Goal: Task Accomplishment & Management: Complete application form

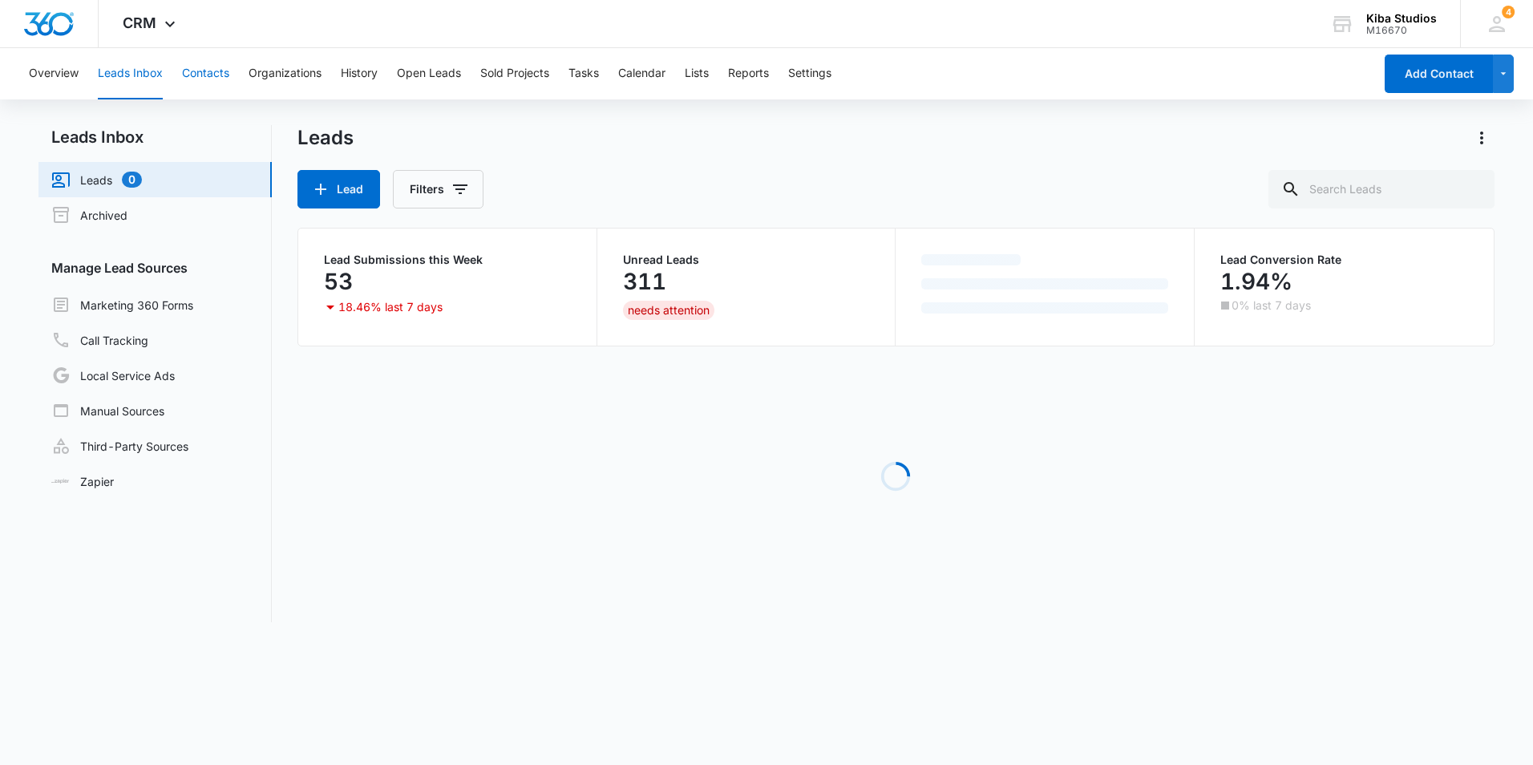
click at [199, 74] on button "Contacts" at bounding box center [205, 73] width 47 height 51
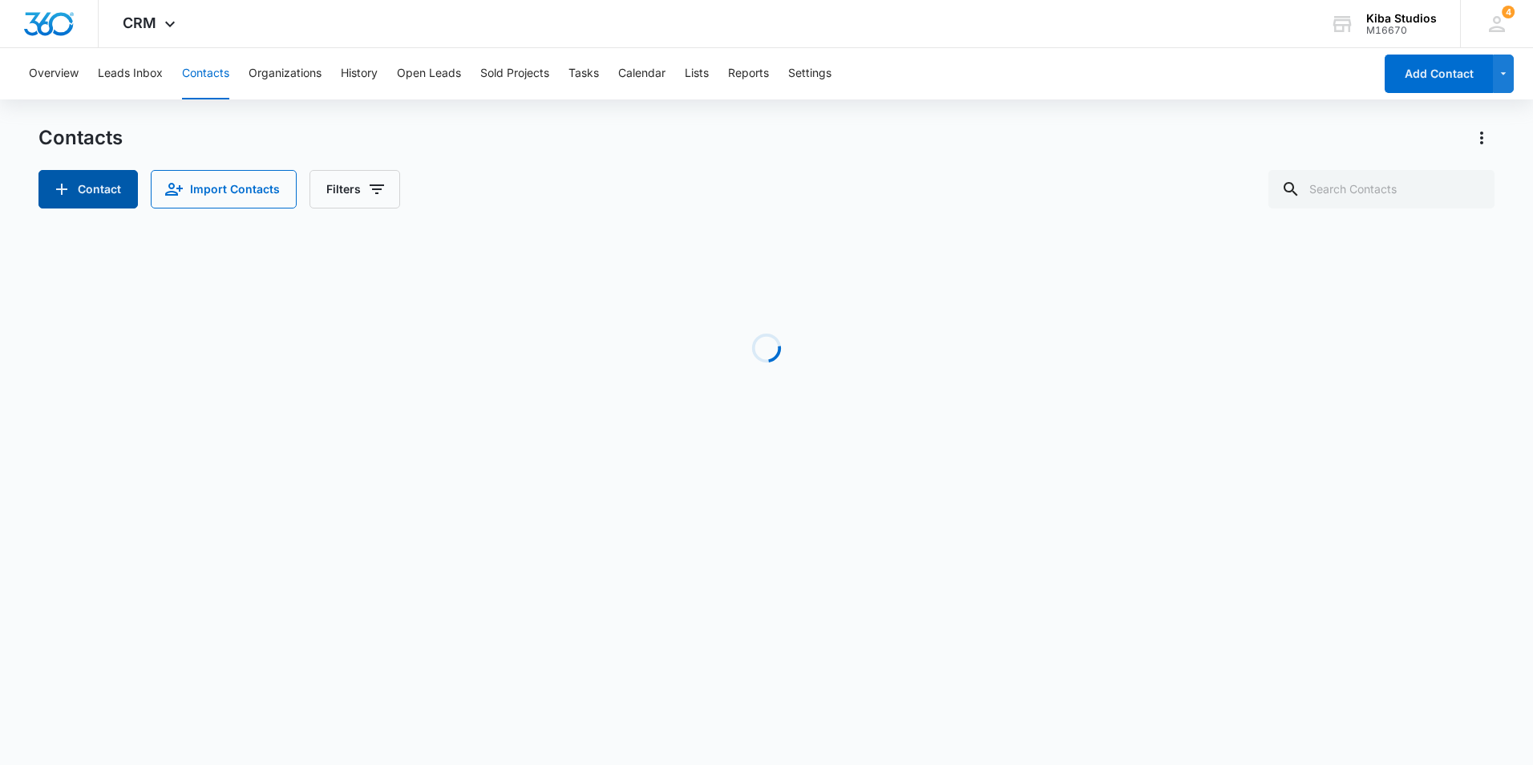
click at [111, 188] on button "Contact" at bounding box center [87, 189] width 99 height 38
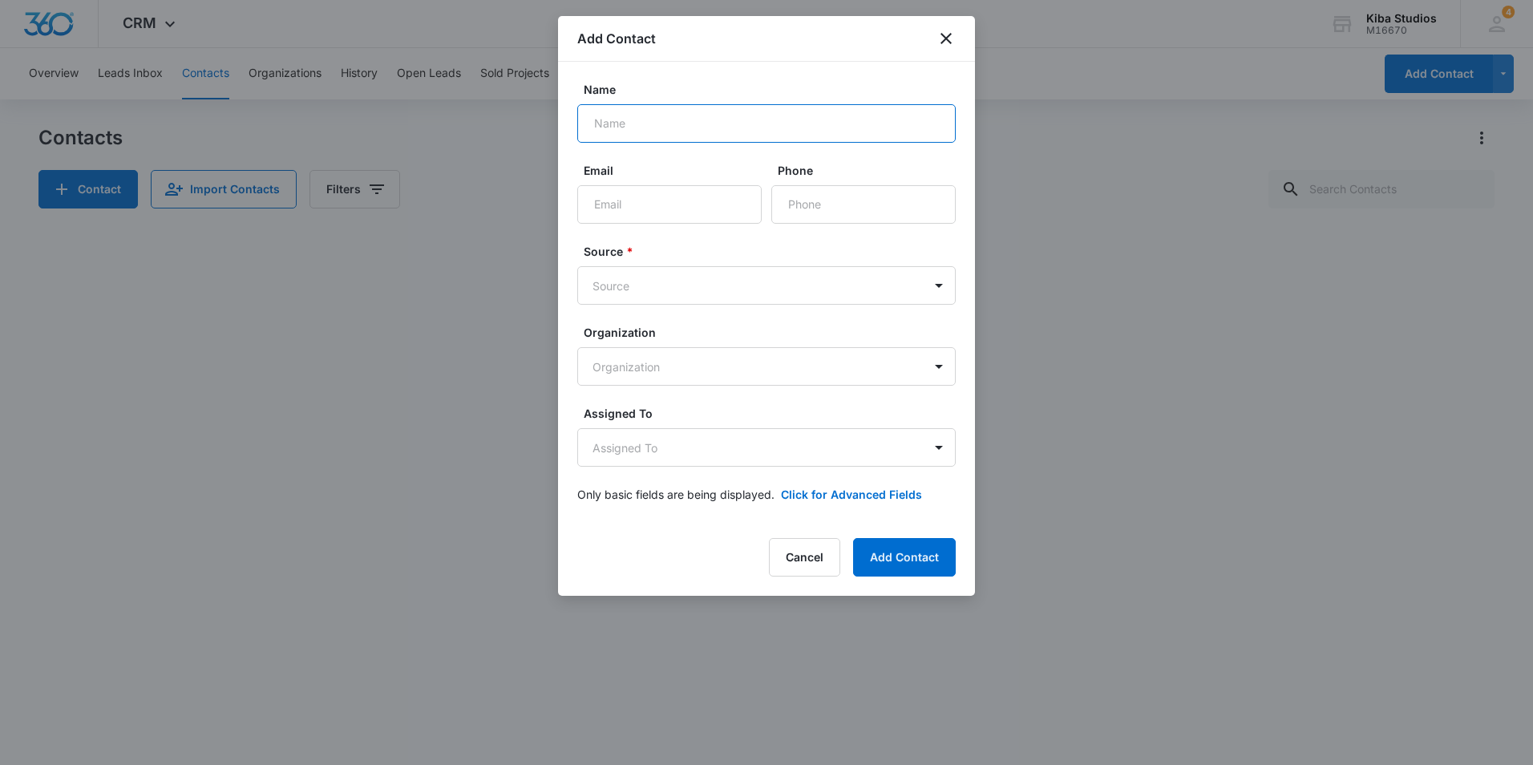
click at [685, 124] on input "Name" at bounding box center [766, 123] width 378 height 38
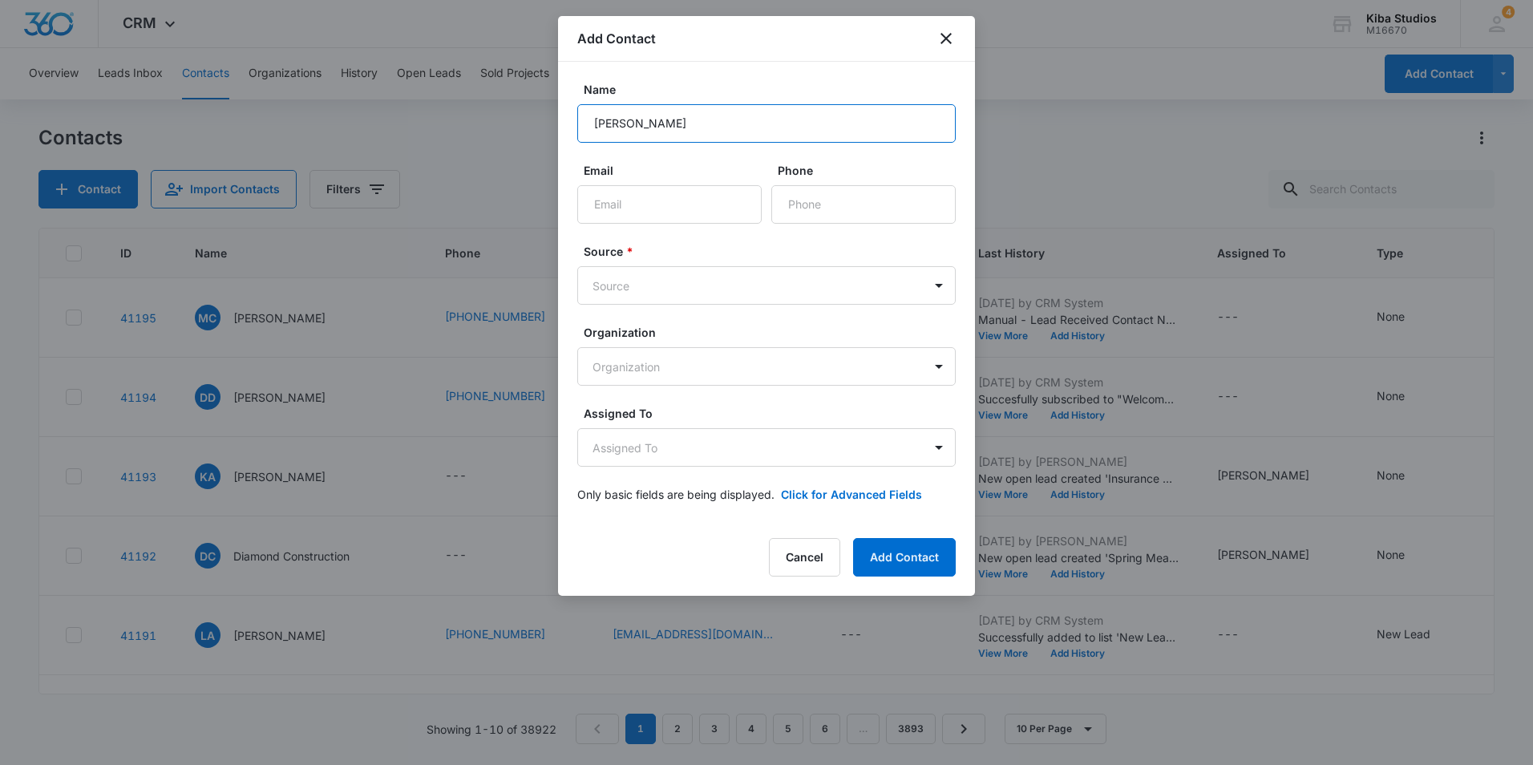
type input "[PERSON_NAME]"
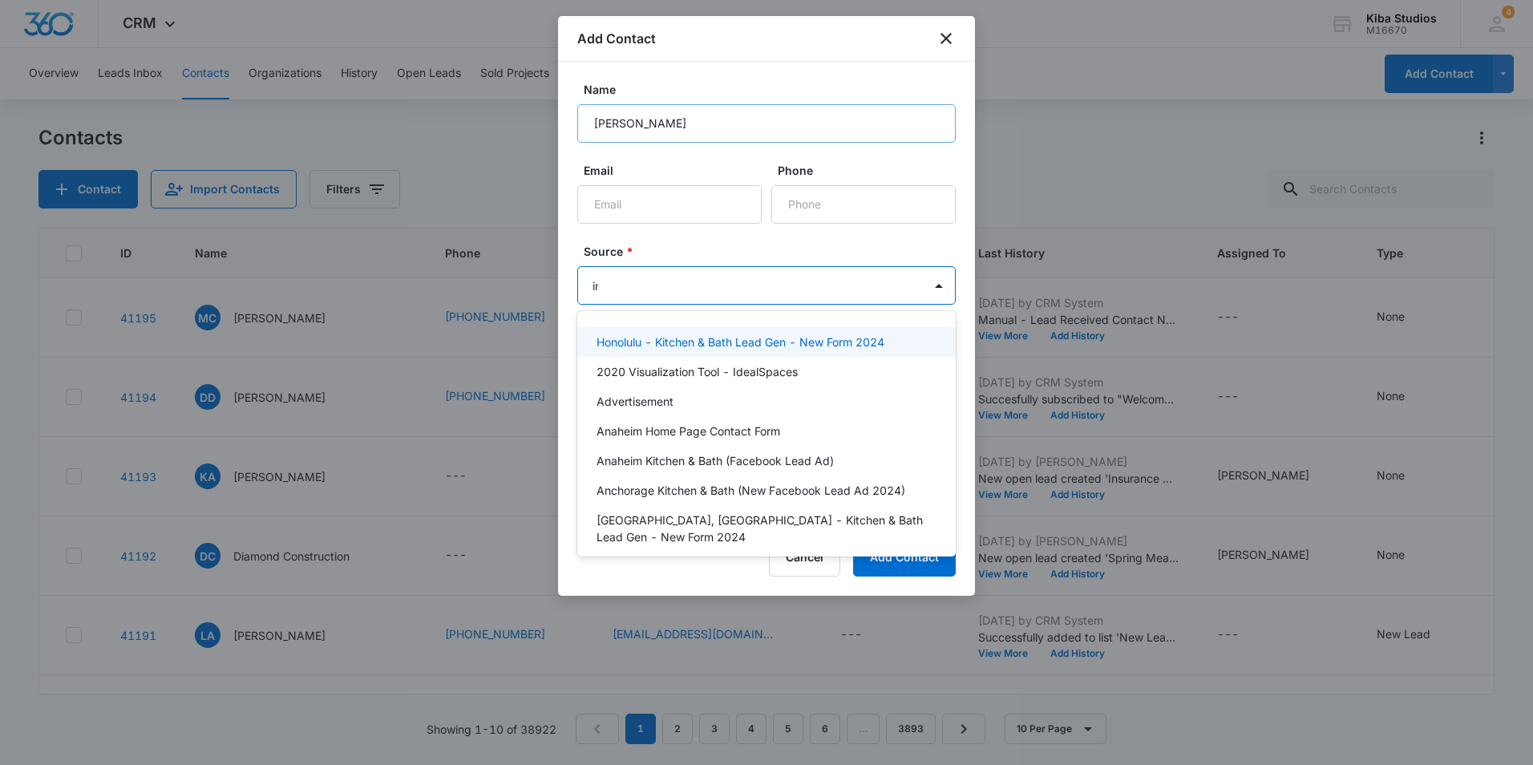
type input "ins"
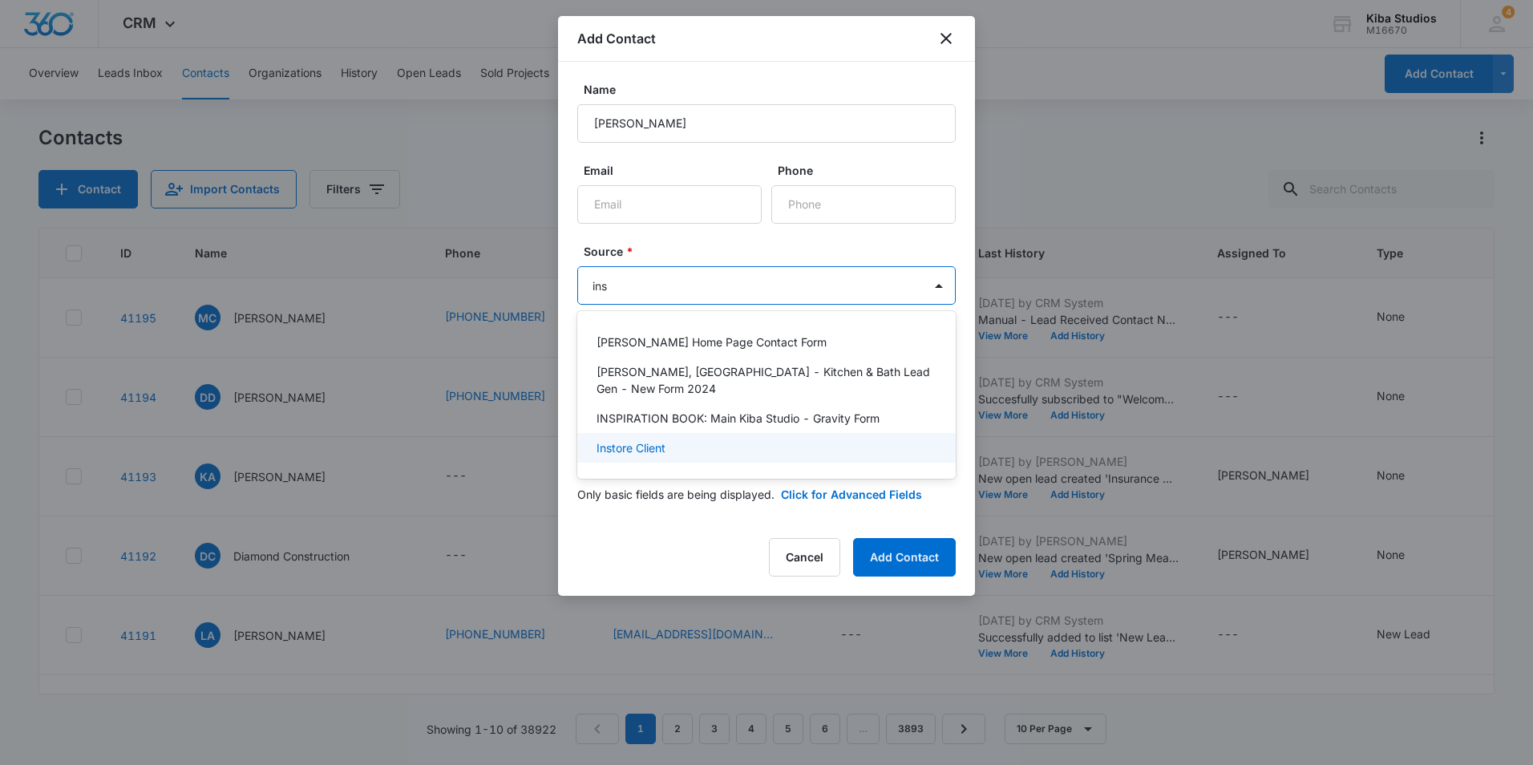
click at [657, 439] on p "Instore Client" at bounding box center [630, 447] width 69 height 17
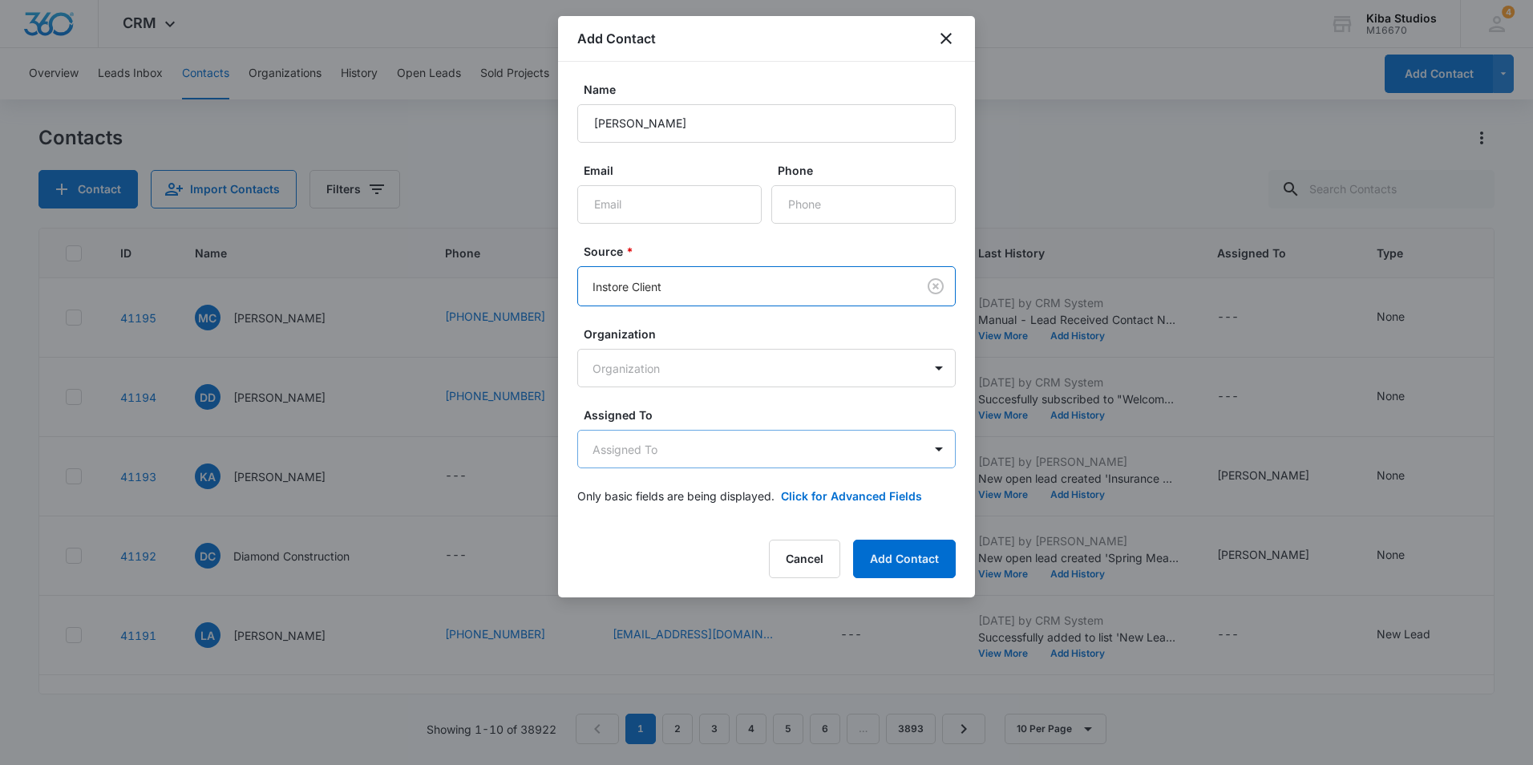
click at [682, 447] on body "CRM Apps Reputation Websites Forms CRM Email Social Shop Scheduling Payments PO…" at bounding box center [766, 382] width 1533 height 765
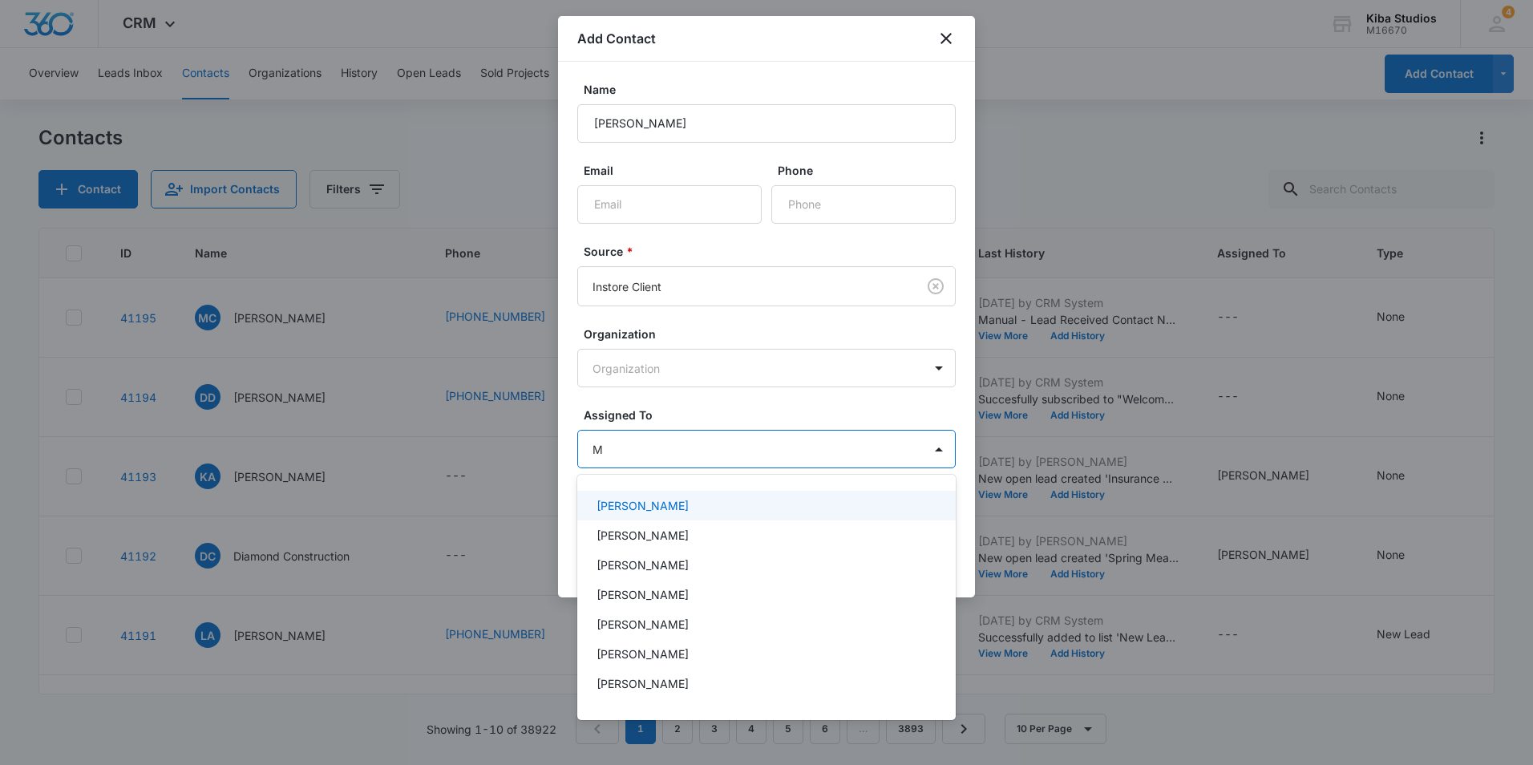
type input "Ma"
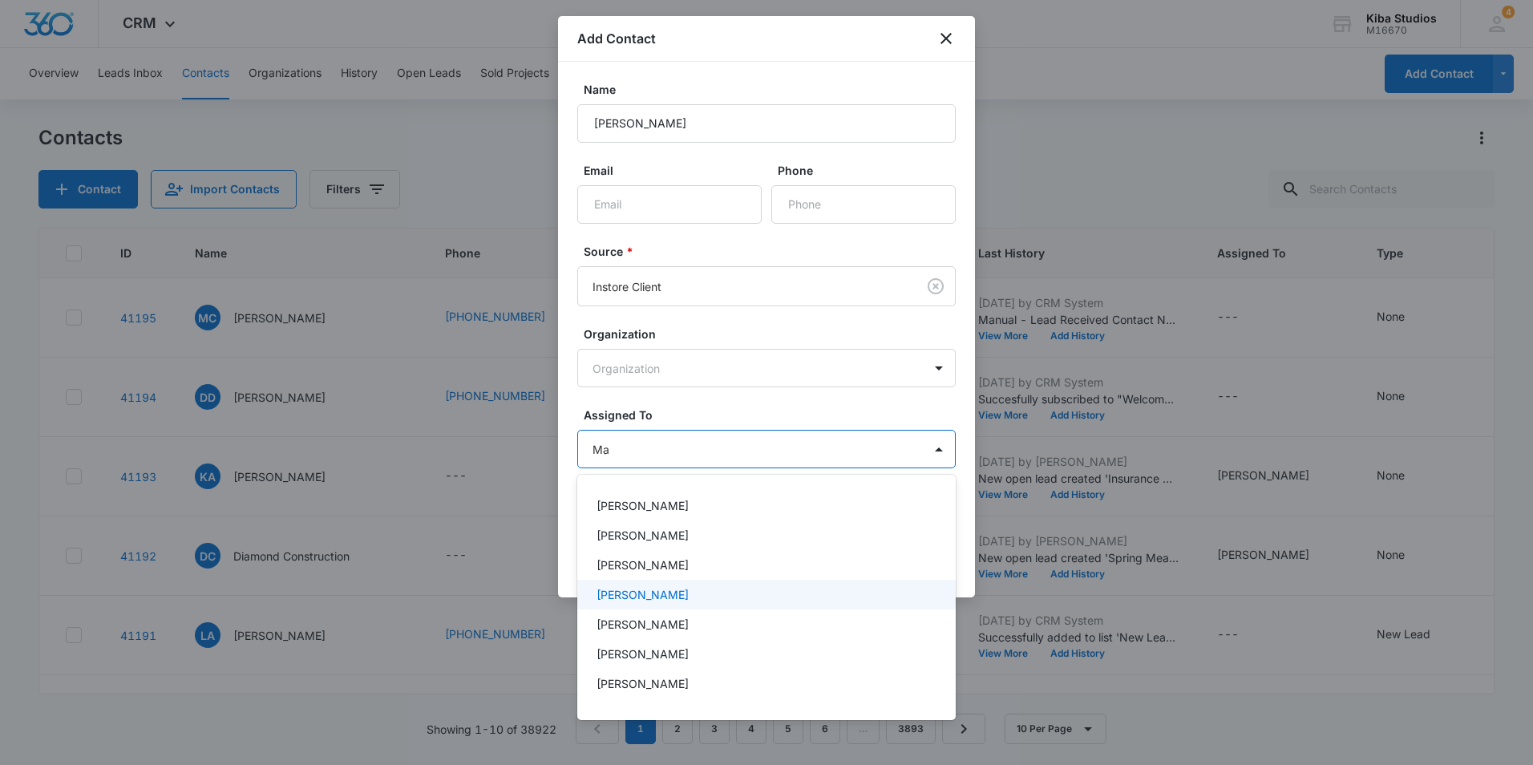
click at [680, 603] on div "[PERSON_NAME]" at bounding box center [766, 595] width 378 height 30
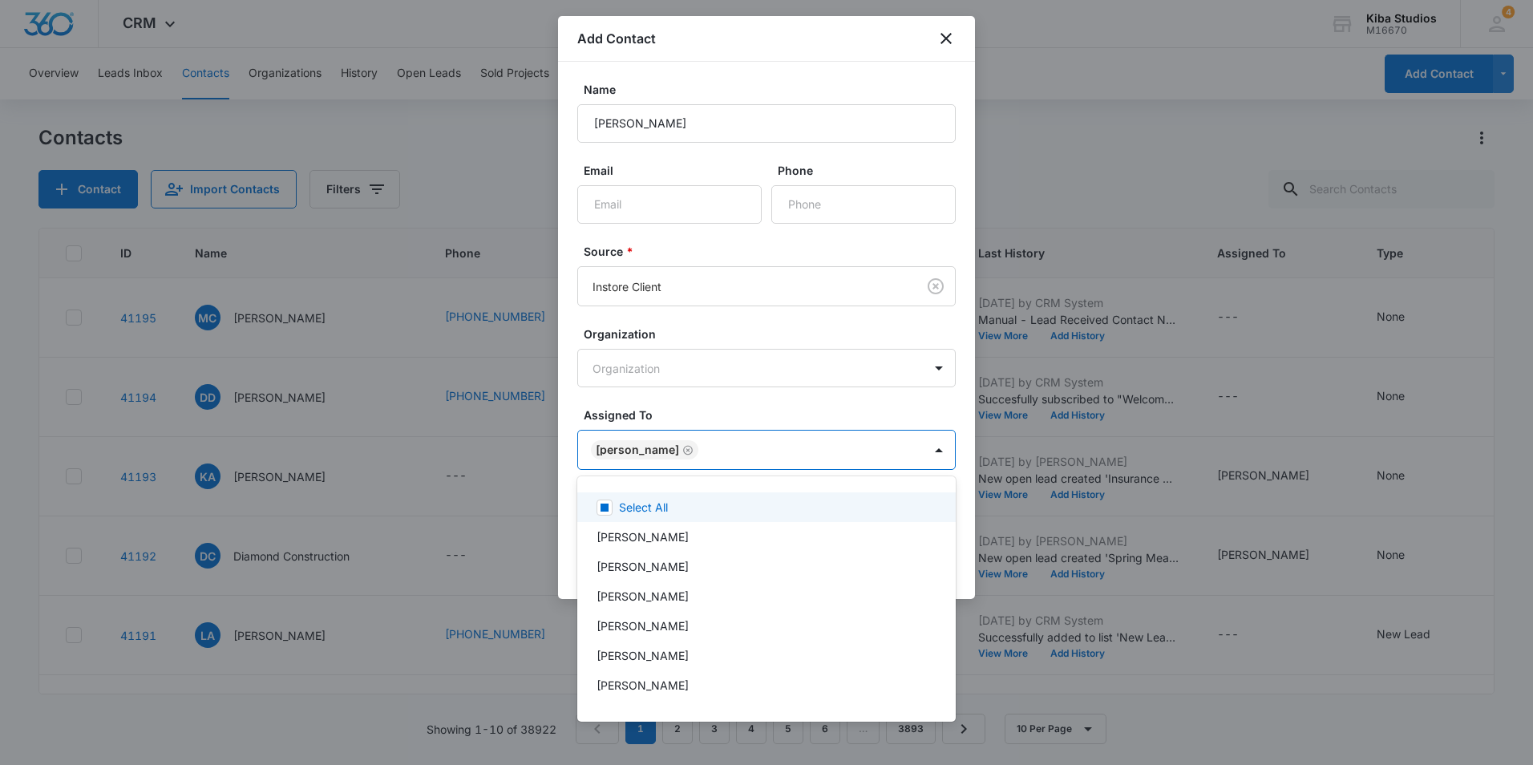
click at [749, 413] on div at bounding box center [766, 382] width 1533 height 765
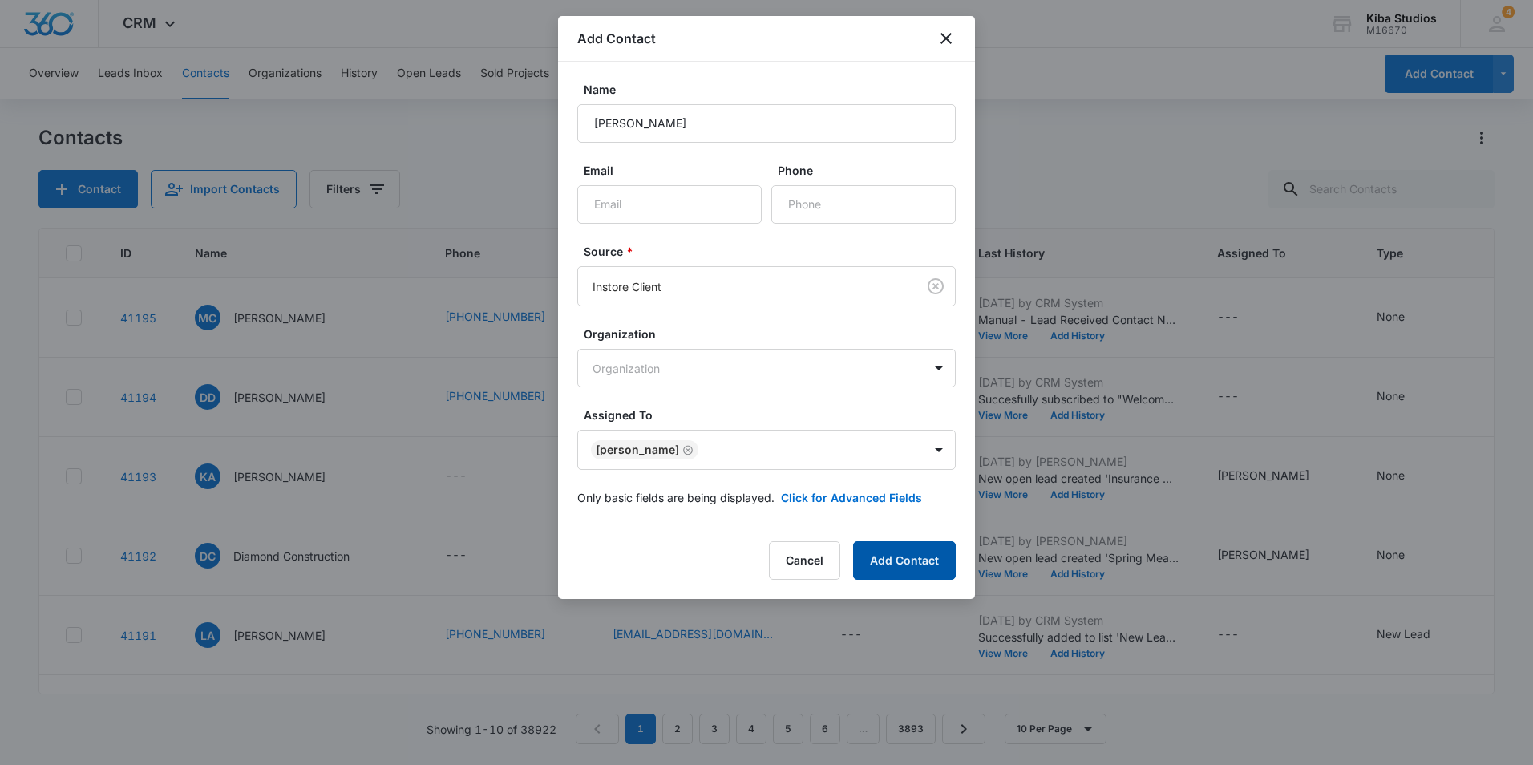
click at [887, 561] on button "Add Contact" at bounding box center [904, 560] width 103 height 38
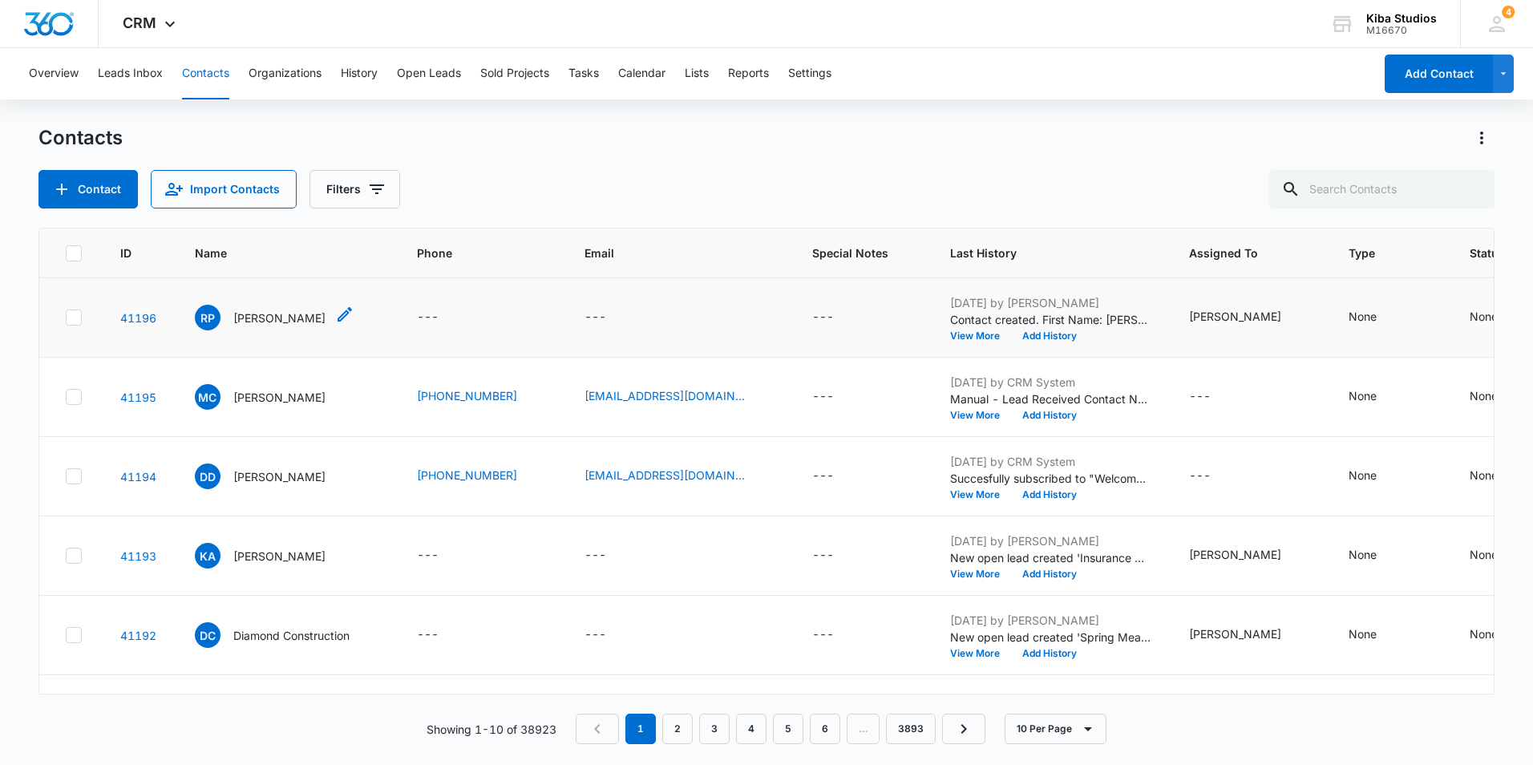
click at [277, 323] on p "[PERSON_NAME]" at bounding box center [279, 317] width 92 height 17
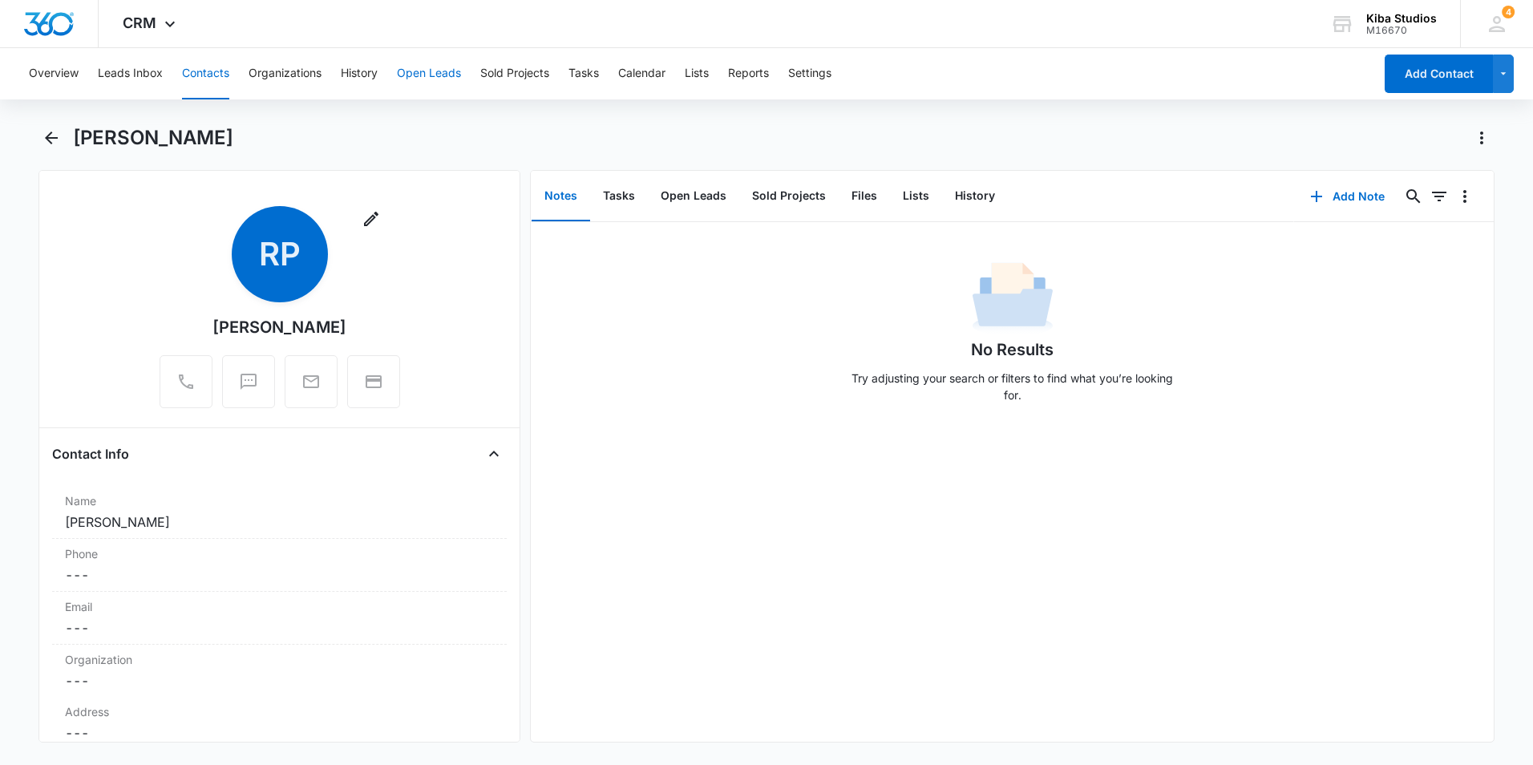
click at [423, 81] on button "Open Leads" at bounding box center [429, 73] width 64 height 51
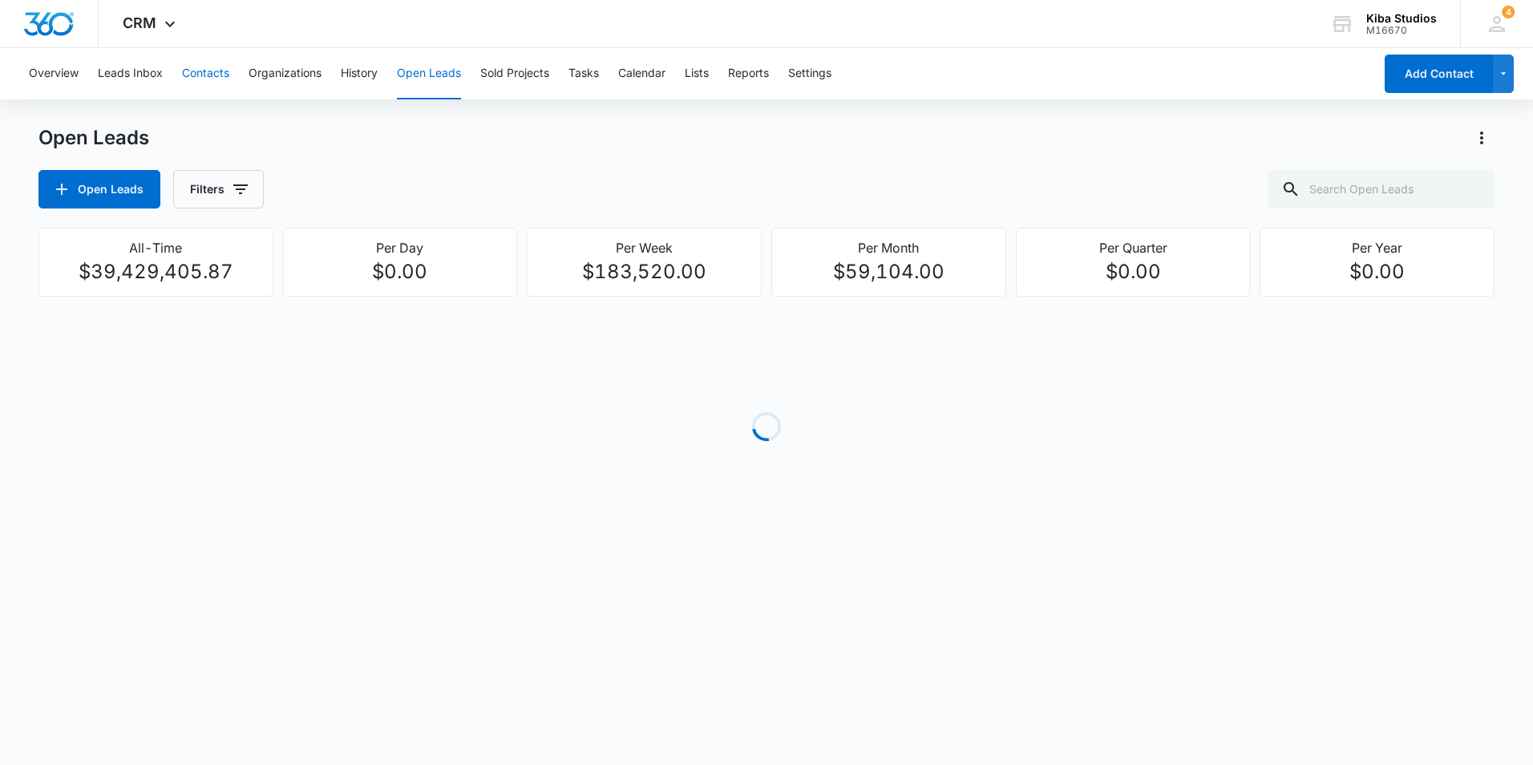
click at [206, 77] on button "Contacts" at bounding box center [205, 73] width 47 height 51
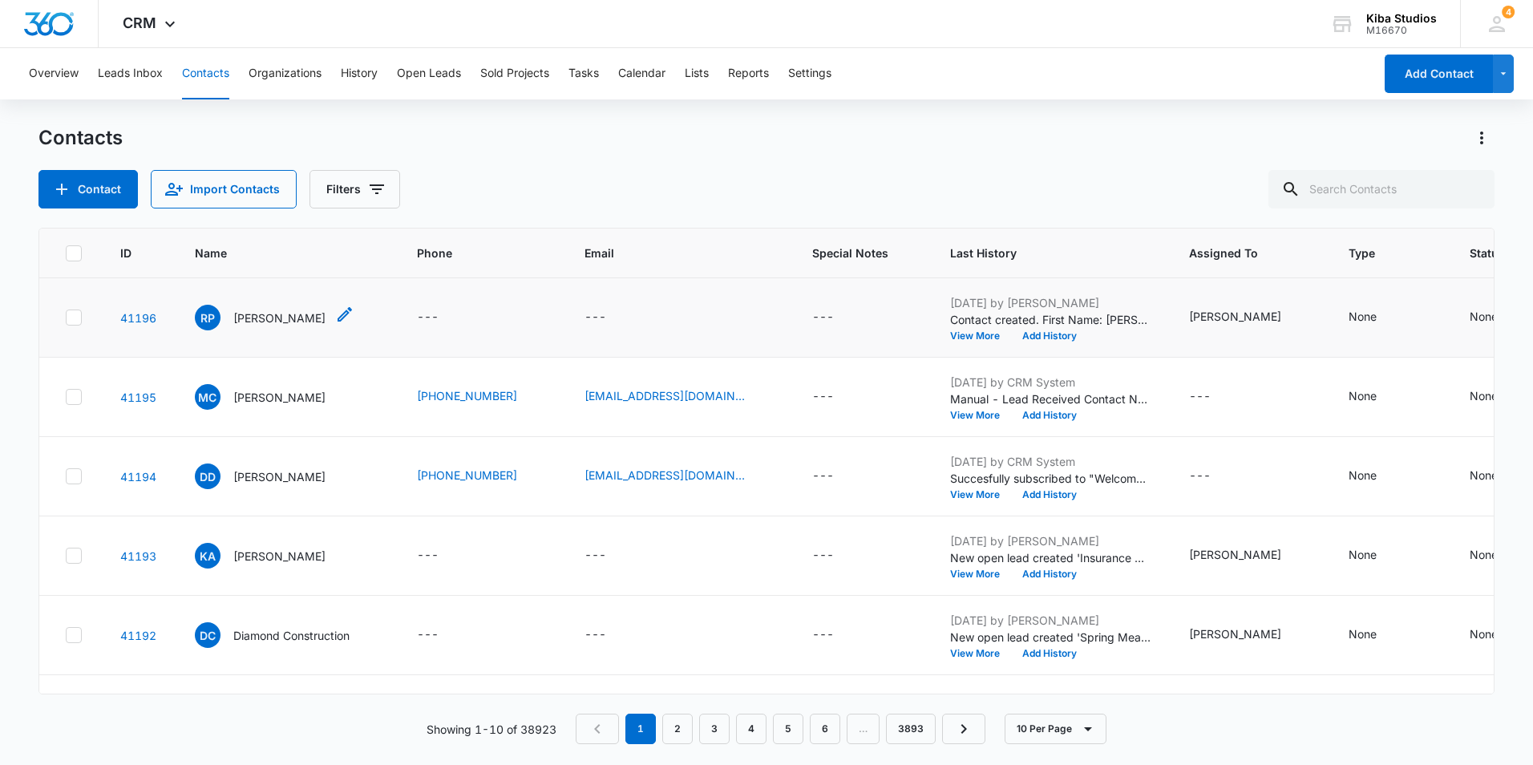
click at [288, 317] on p "[PERSON_NAME]" at bounding box center [279, 317] width 92 height 17
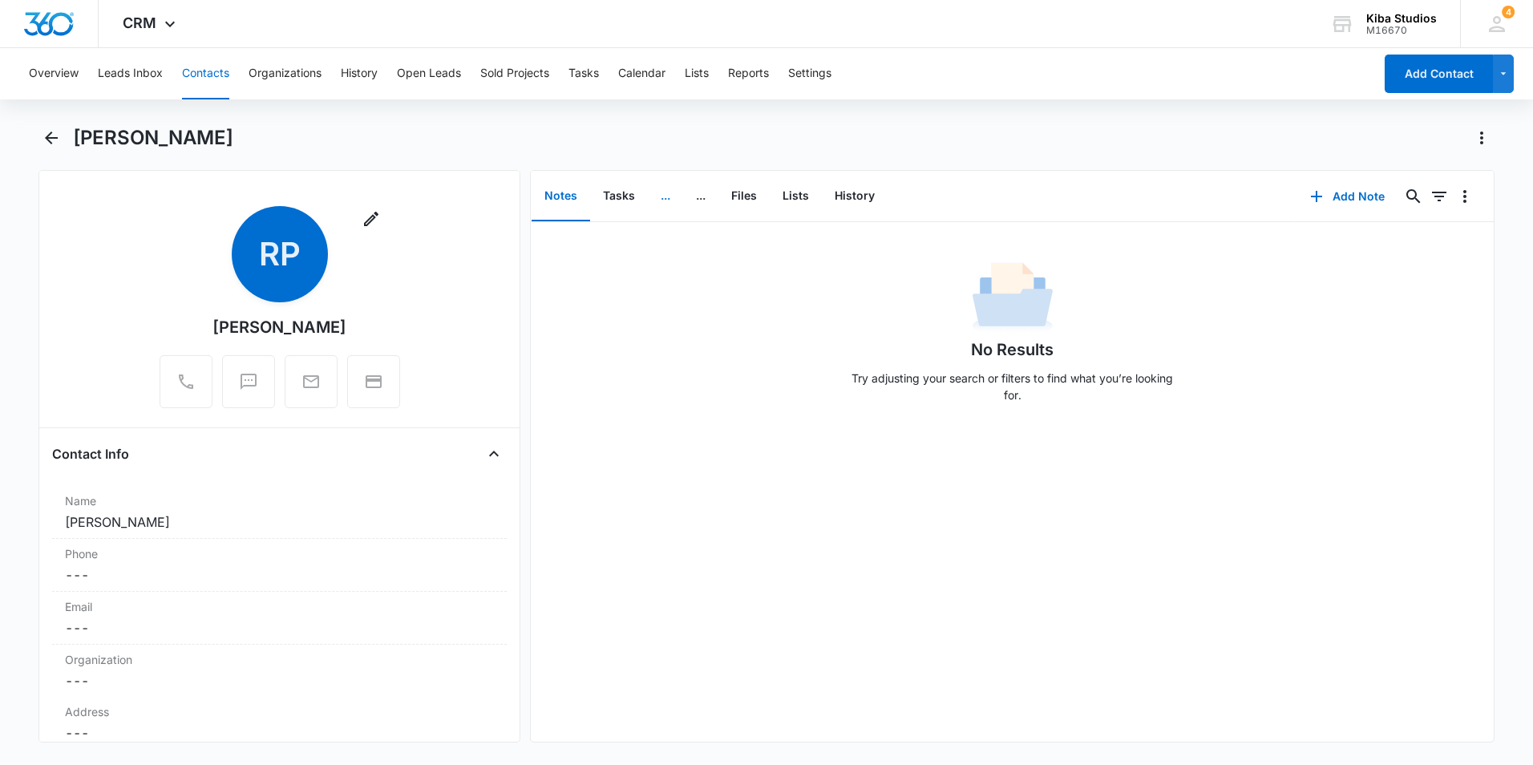
click at [665, 196] on button "..." at bounding box center [665, 197] width 35 height 50
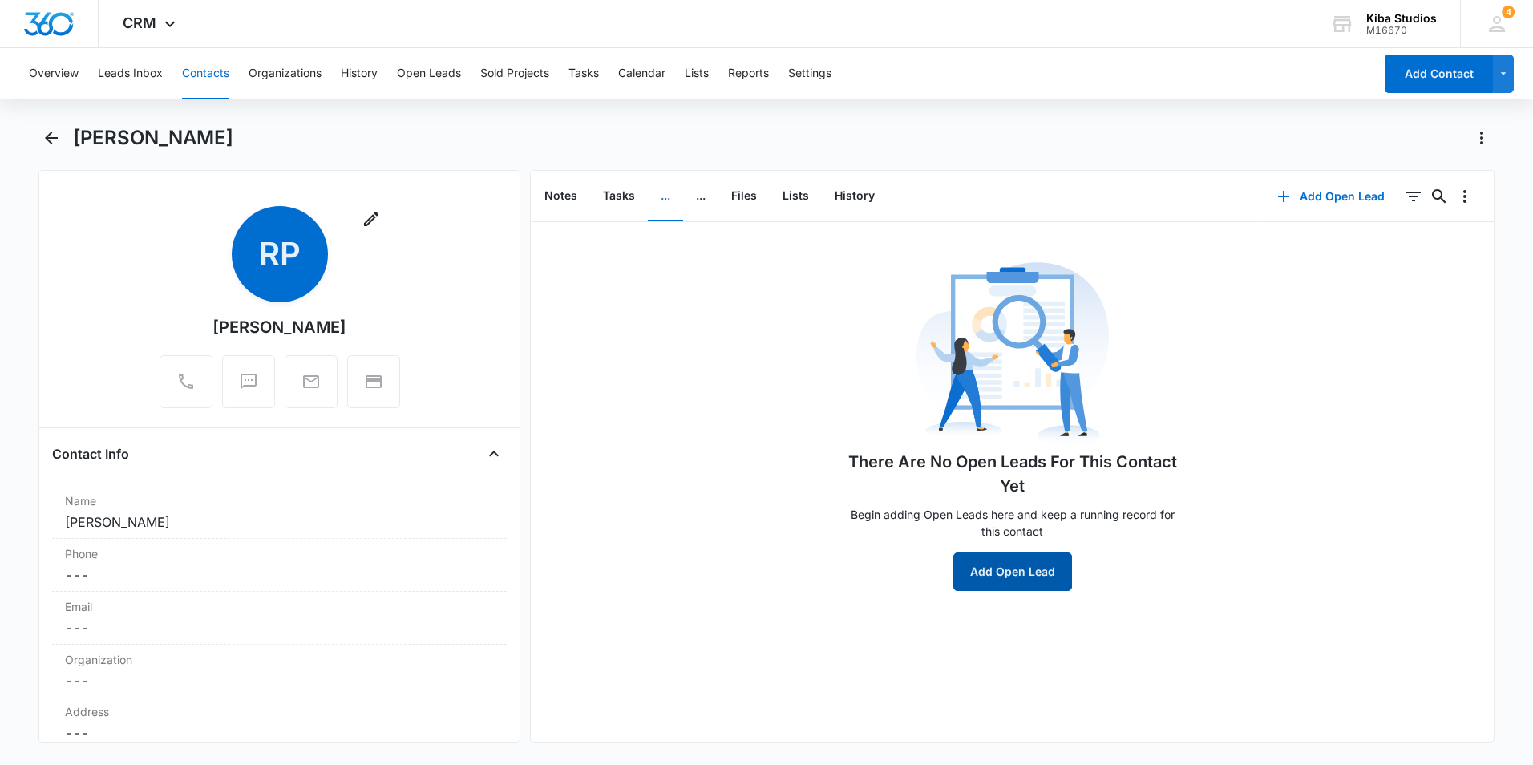
click at [1032, 575] on button "Add Open Lead" at bounding box center [1012, 571] width 119 height 38
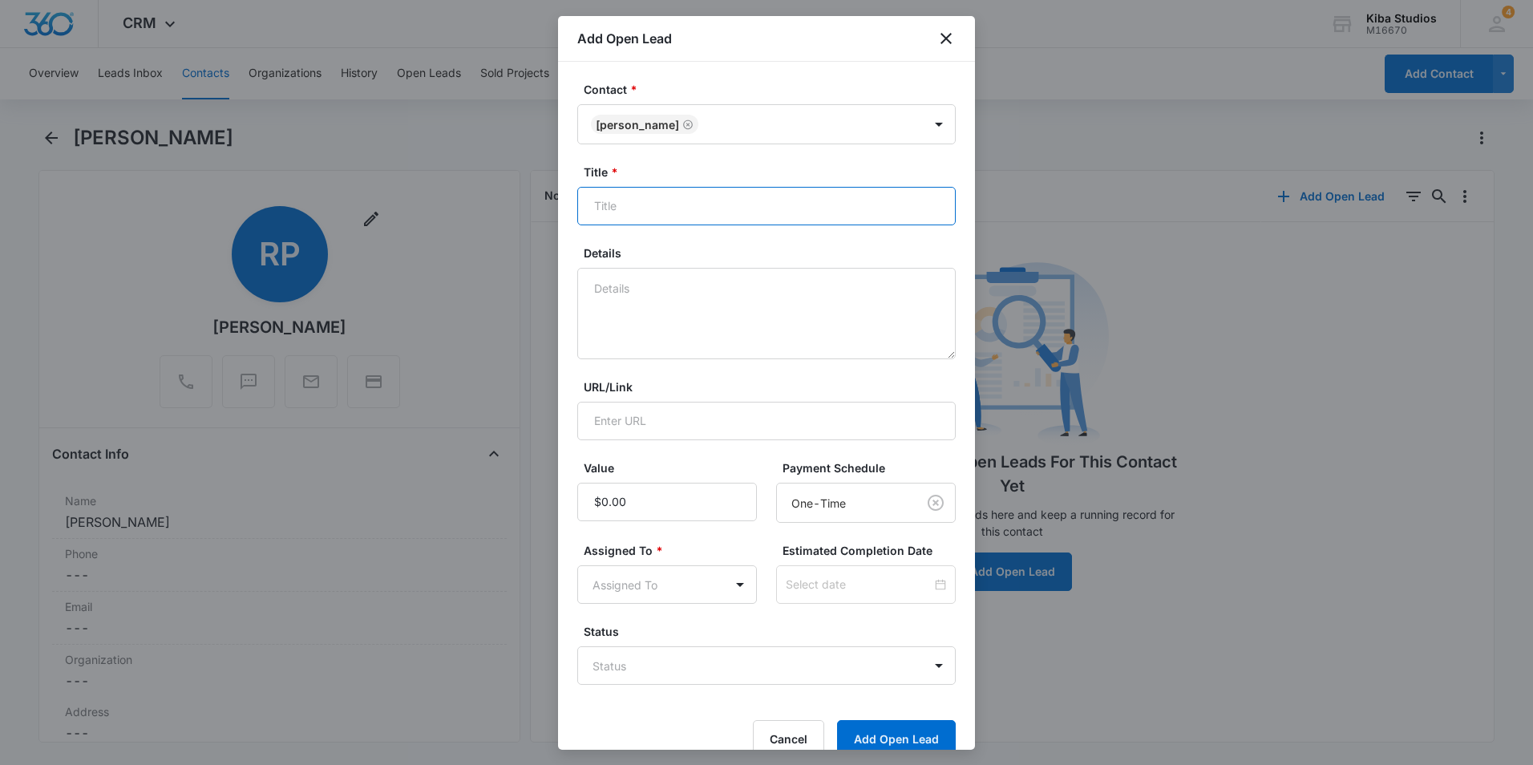
click at [685, 196] on input "Title *" at bounding box center [766, 206] width 378 height 38
type input "Kitchen"
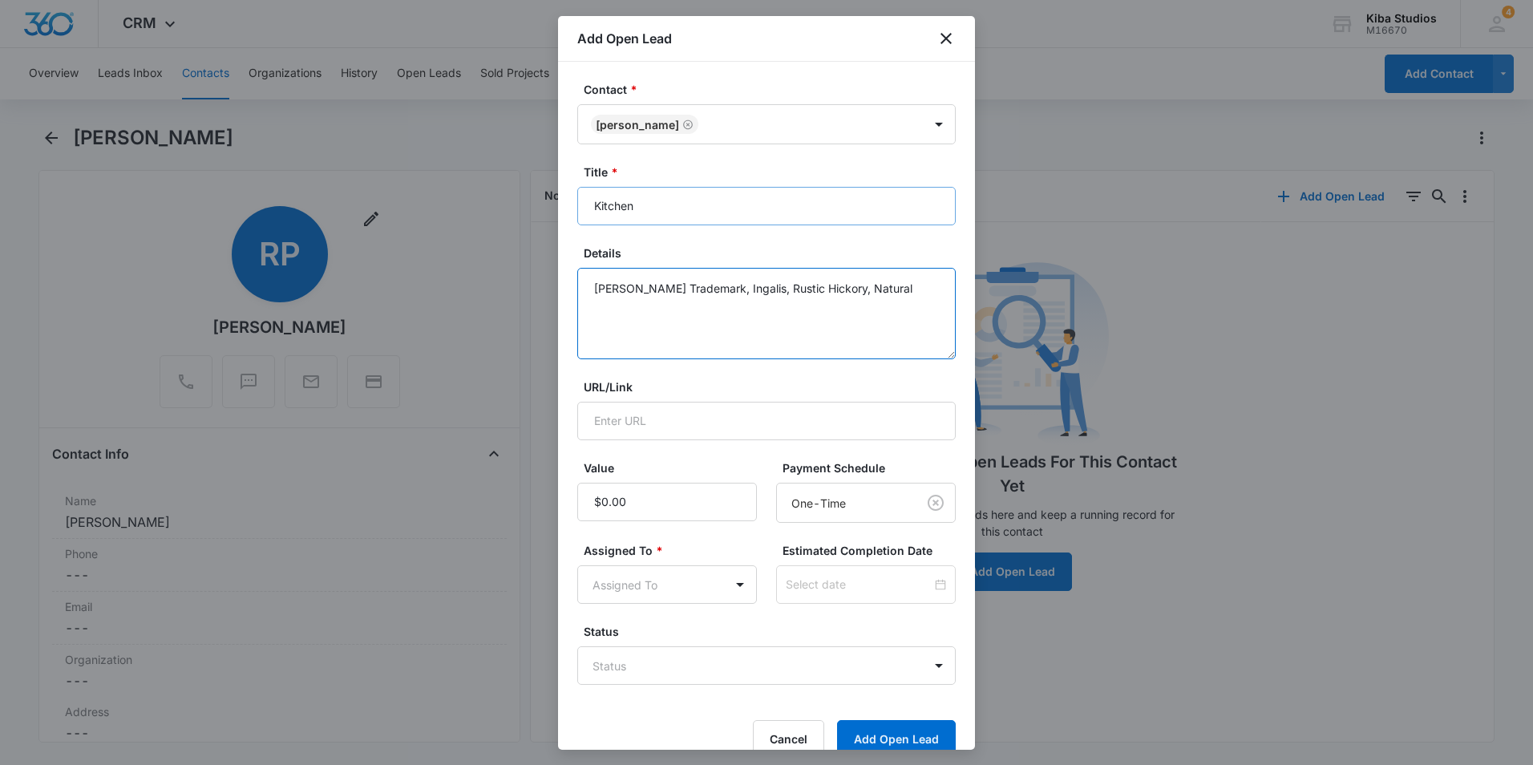
type textarea "[PERSON_NAME] Trademark, Ingalis, Rustic Hickory, Natural"
type input "$17,838.10"
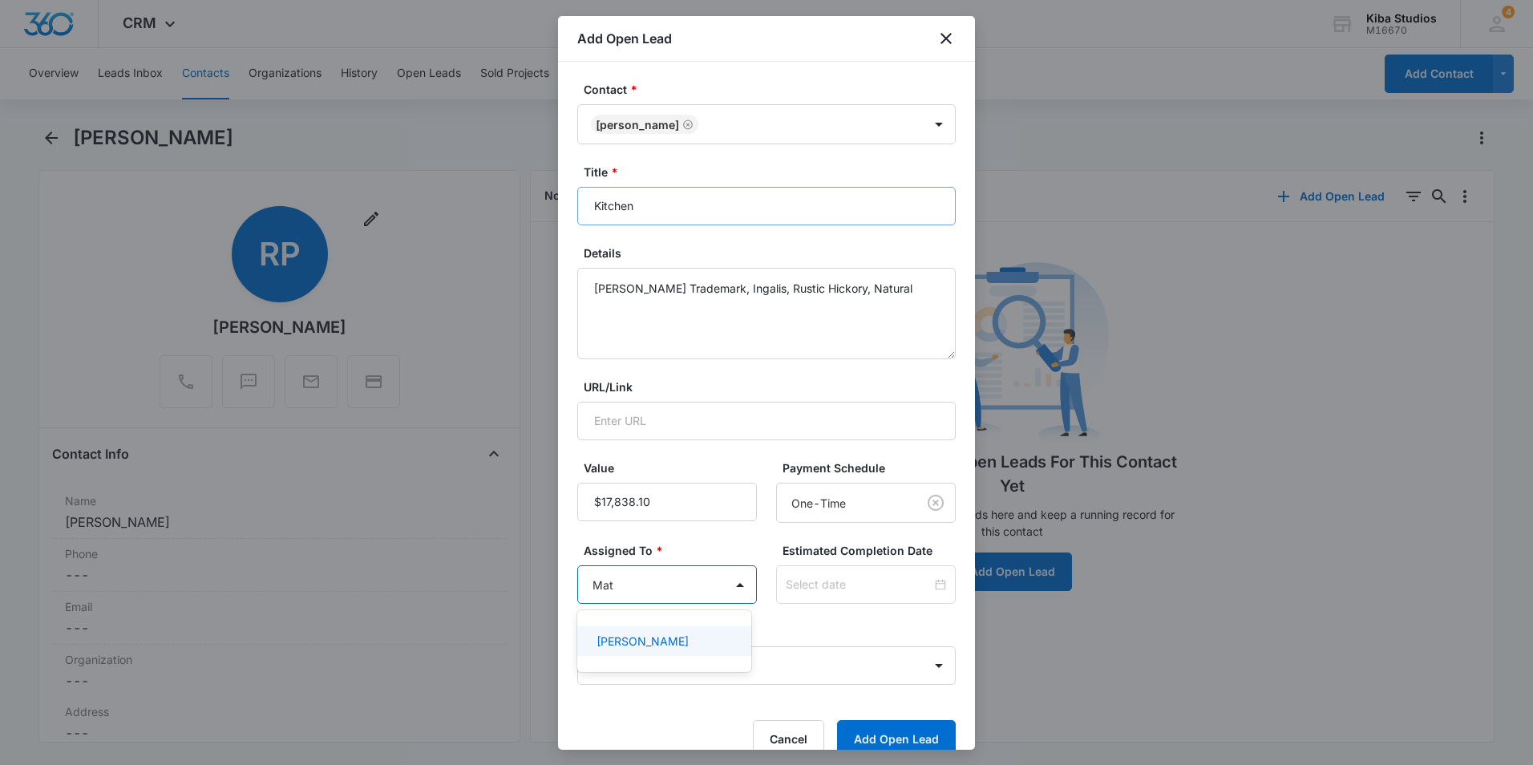
type input "[PERSON_NAME]"
click at [668, 644] on p "[PERSON_NAME]" at bounding box center [642, 640] width 92 height 17
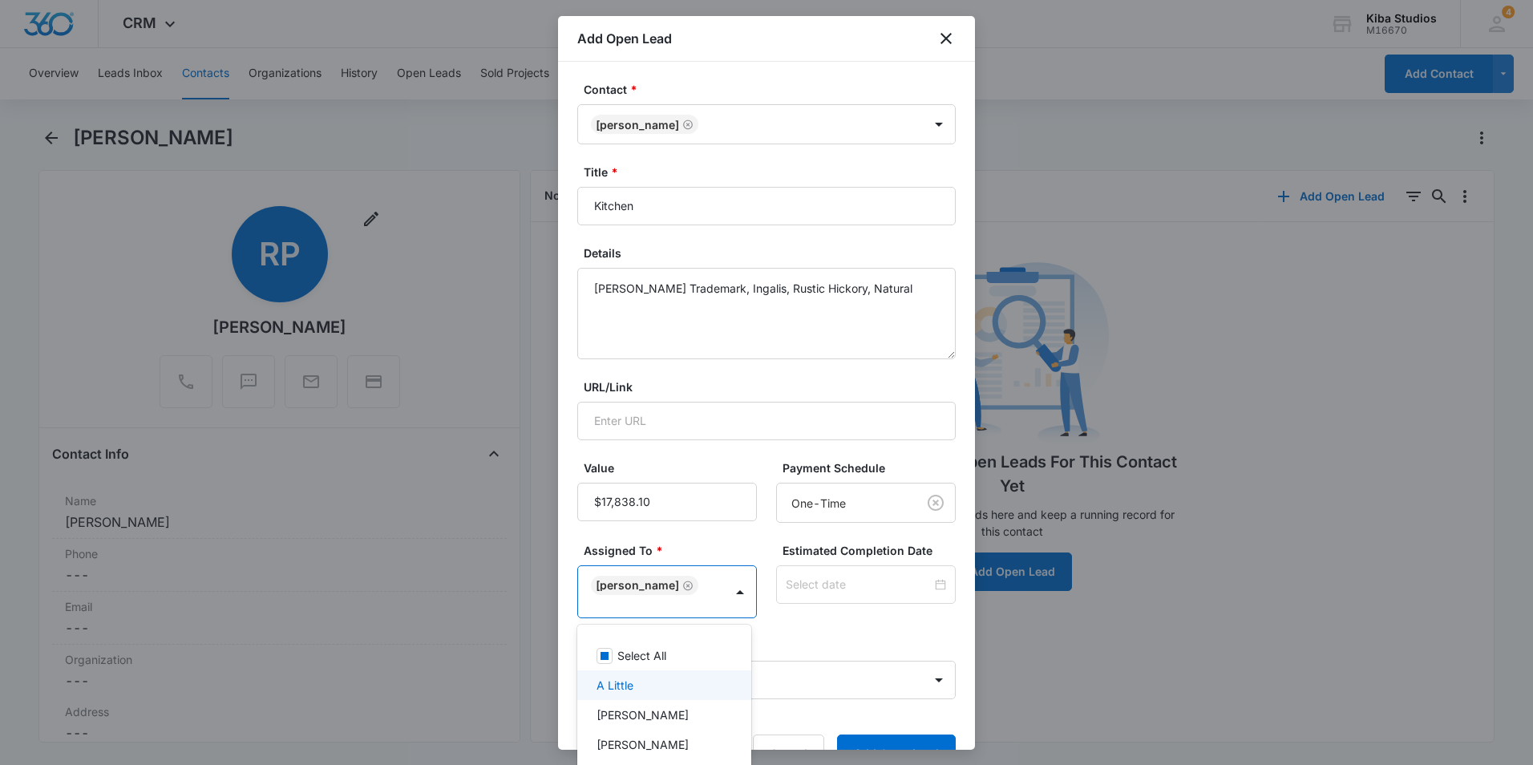
click at [808, 676] on div at bounding box center [766, 382] width 1533 height 765
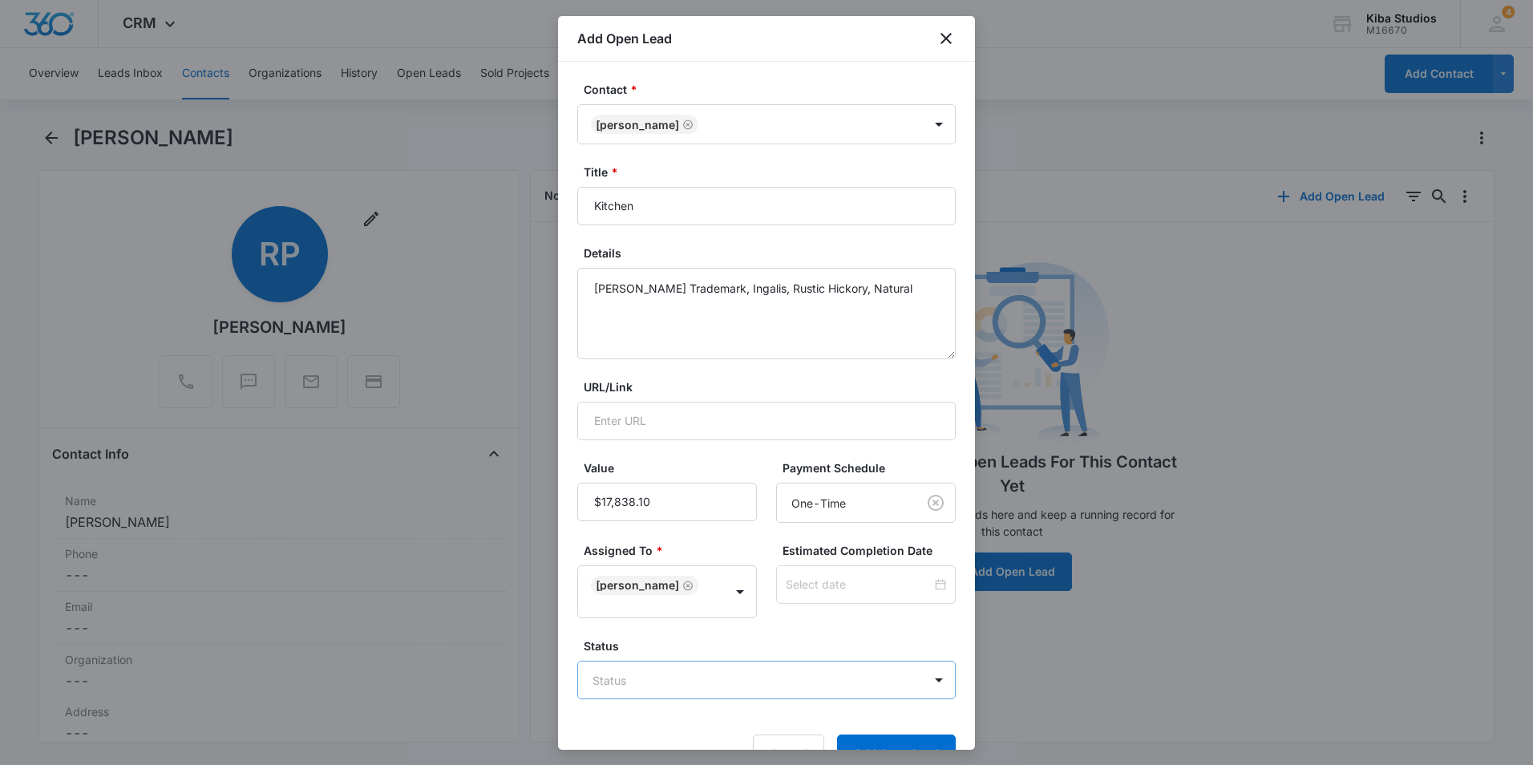
click at [804, 676] on body "CRM Apps Reputation Websites Forms CRM Email Social Shop Scheduling Payments PO…" at bounding box center [766, 382] width 1533 height 765
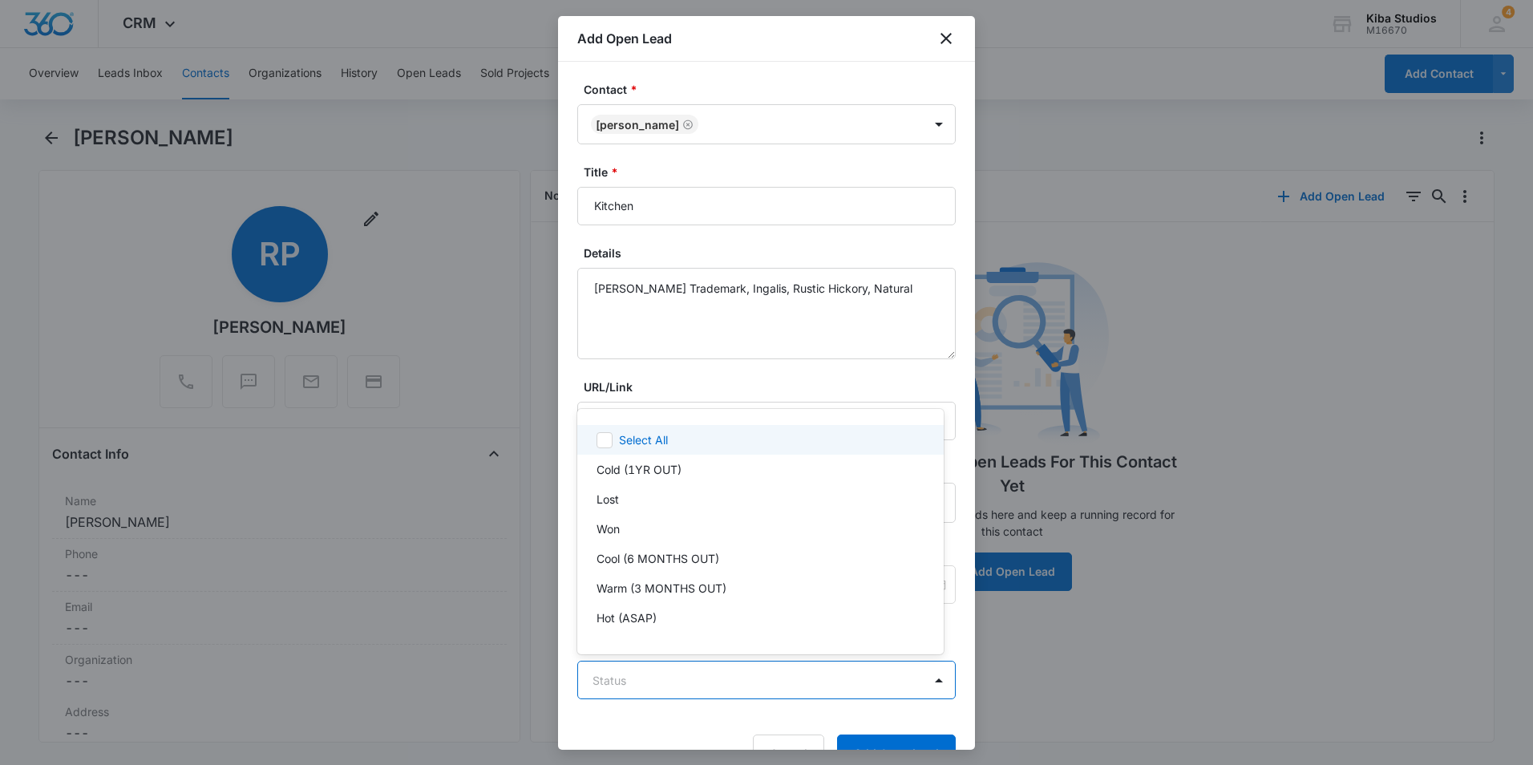
scroll to position [24, 0]
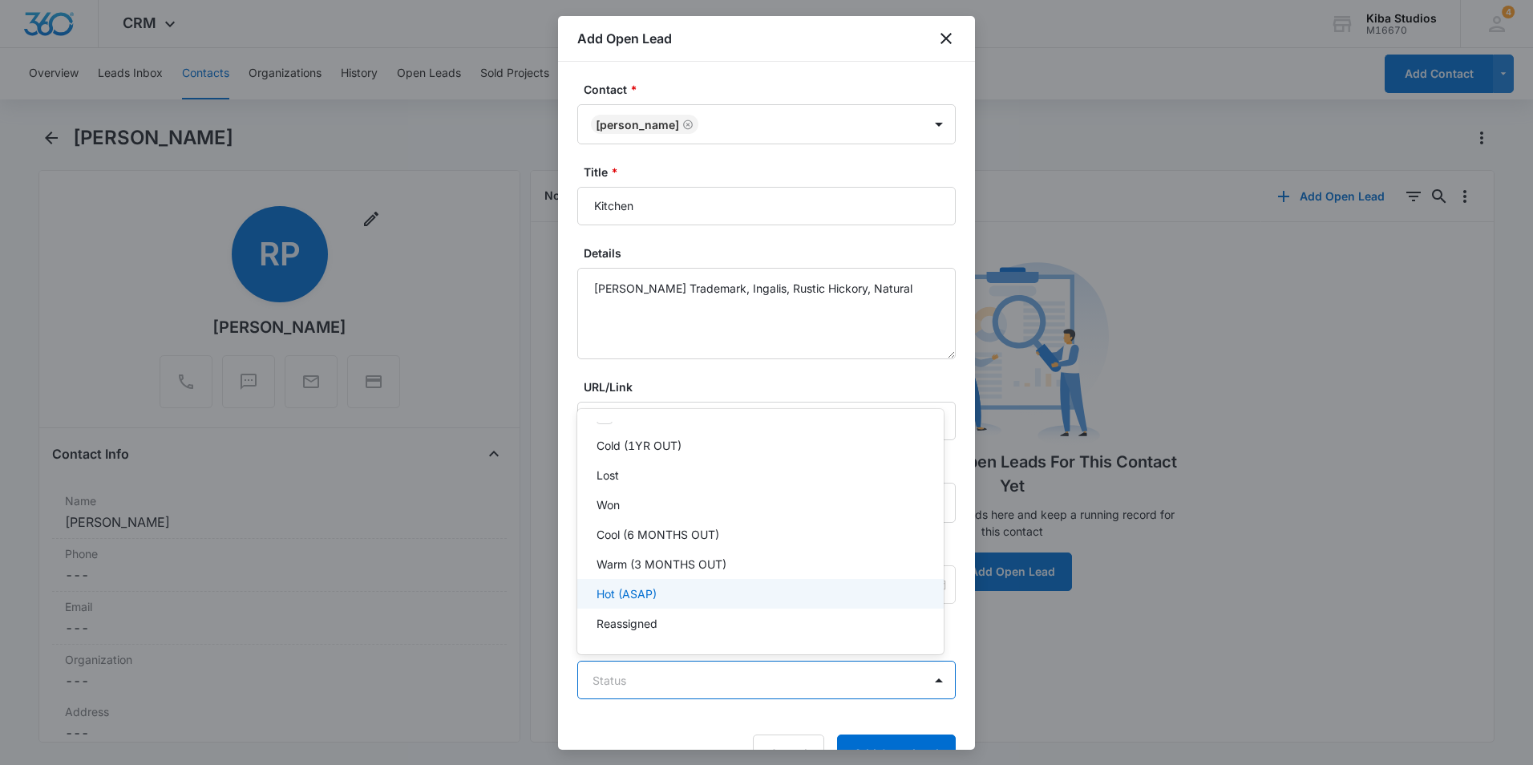
click at [681, 599] on div "Hot (ASAP)" at bounding box center [758, 593] width 325 height 17
click at [910, 744] on div at bounding box center [766, 382] width 1533 height 765
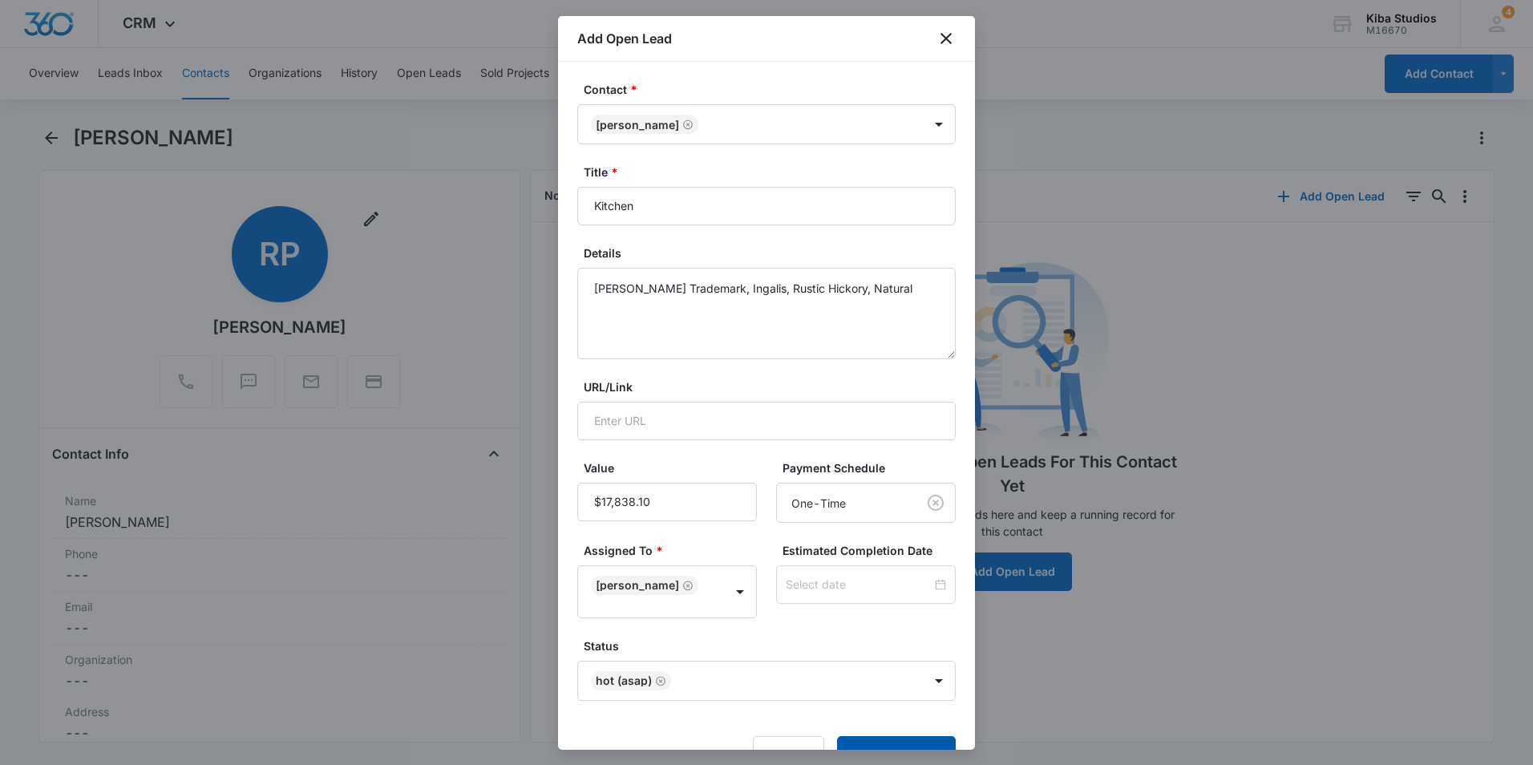
click at [910, 742] on button "Add Open Lead" at bounding box center [896, 755] width 119 height 38
